Goal: Task Accomplishment & Management: Complete application form

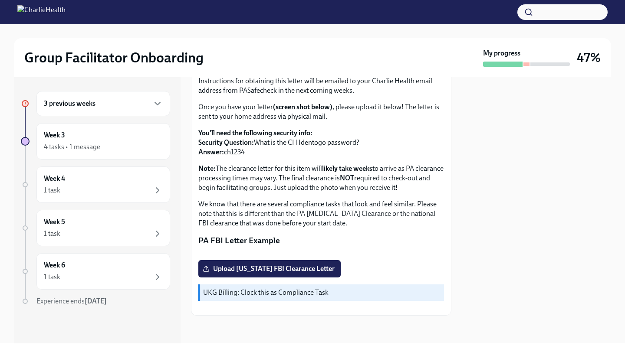
scroll to position [154, 0]
click at [217, 264] on label "Upload [US_STATE] FBI Clearance Letter" at bounding box center [269, 268] width 142 height 17
click at [0, 0] on input "Upload [US_STATE] FBI Clearance Letter" at bounding box center [0, 0] width 0 height 0
click at [153, 103] on icon "button" at bounding box center [157, 104] width 10 height 10
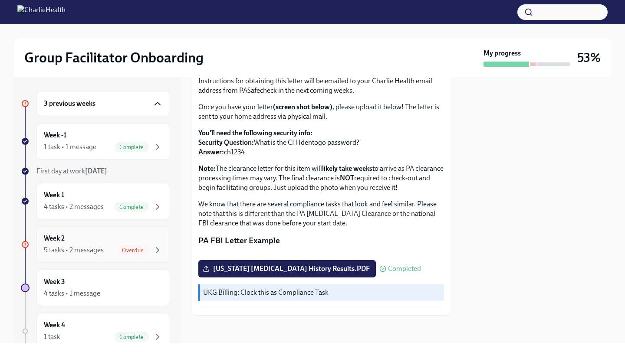
click at [133, 234] on div "Week 2 5 tasks • 2 messages Overdue" at bounding box center [103, 245] width 119 height 22
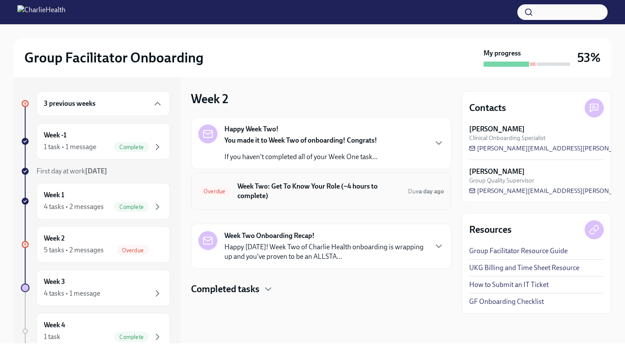
click at [285, 193] on h6 "Week Two: Get To Know Your Role (~4 hours to complete)" at bounding box center [319, 191] width 164 height 19
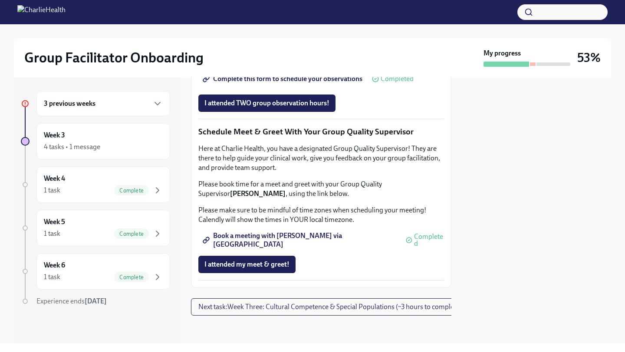
scroll to position [846, 0]
click at [251, 311] on span "Next task : Week Three: Cultural Competence & Special Populations (~3 hours to …" at bounding box center [329, 307] width 263 height 9
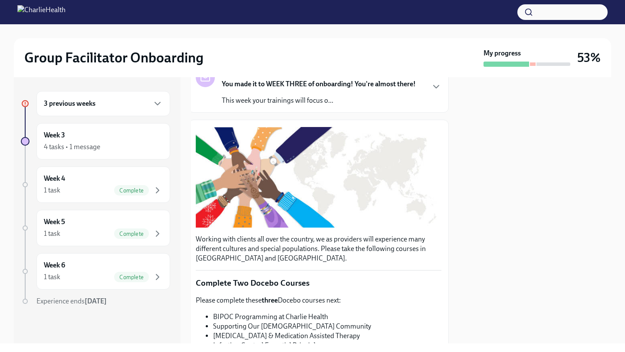
scroll to position [62, 3]
